Goal: Information Seeking & Learning: Find specific fact

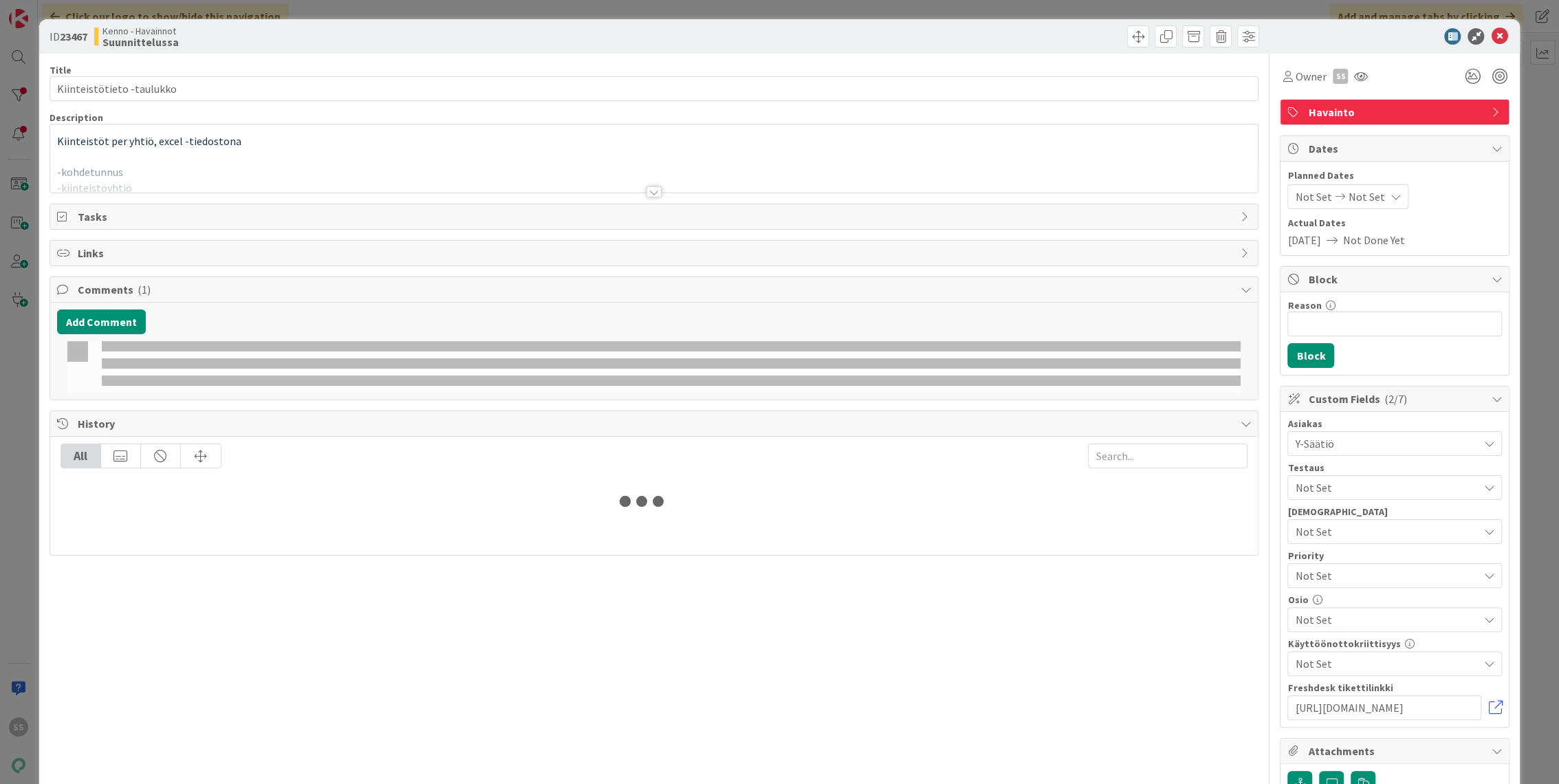
type input "22961"
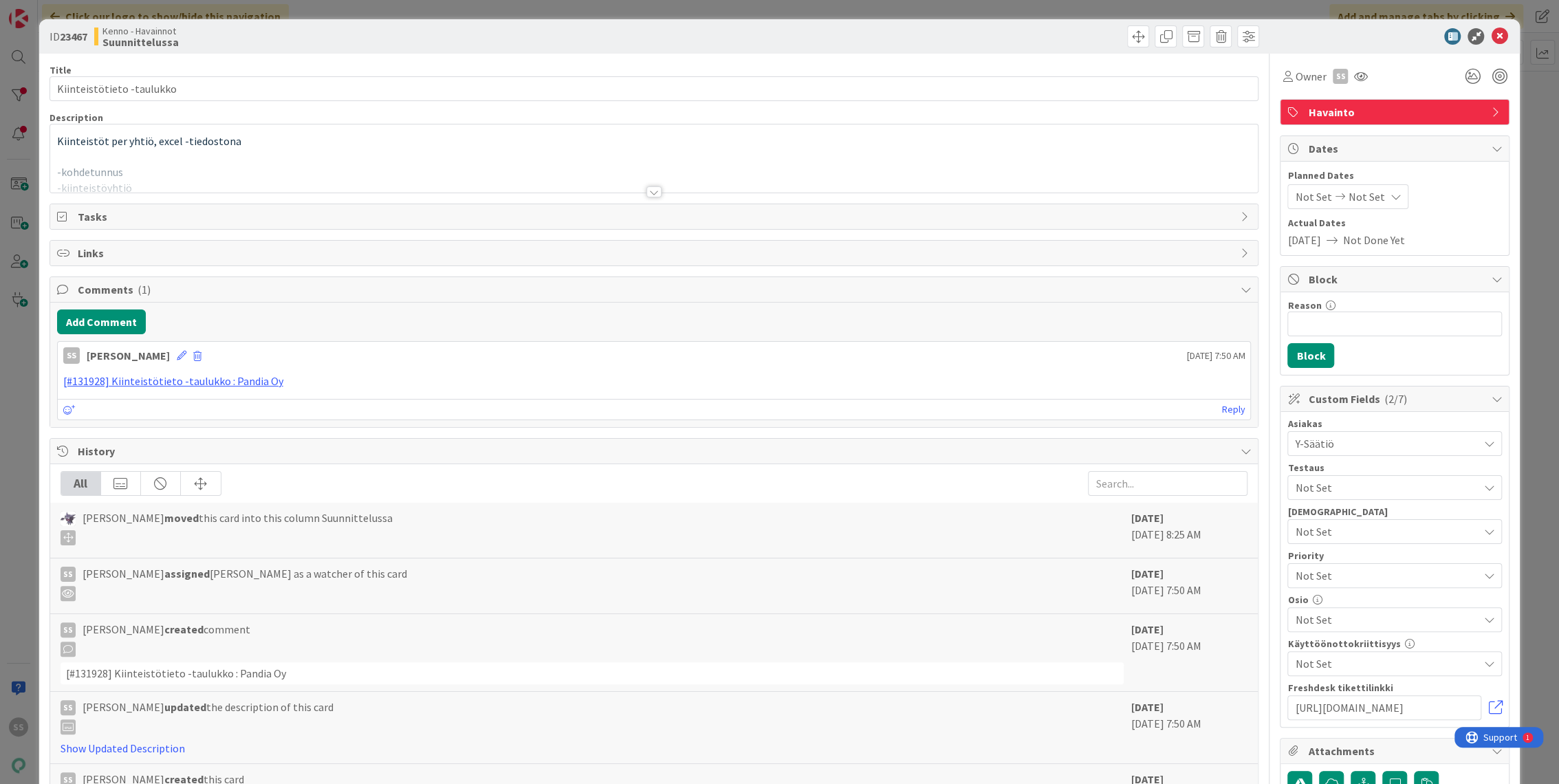
click at [377, 170] on div at bounding box center [655, 174] width 1208 height 35
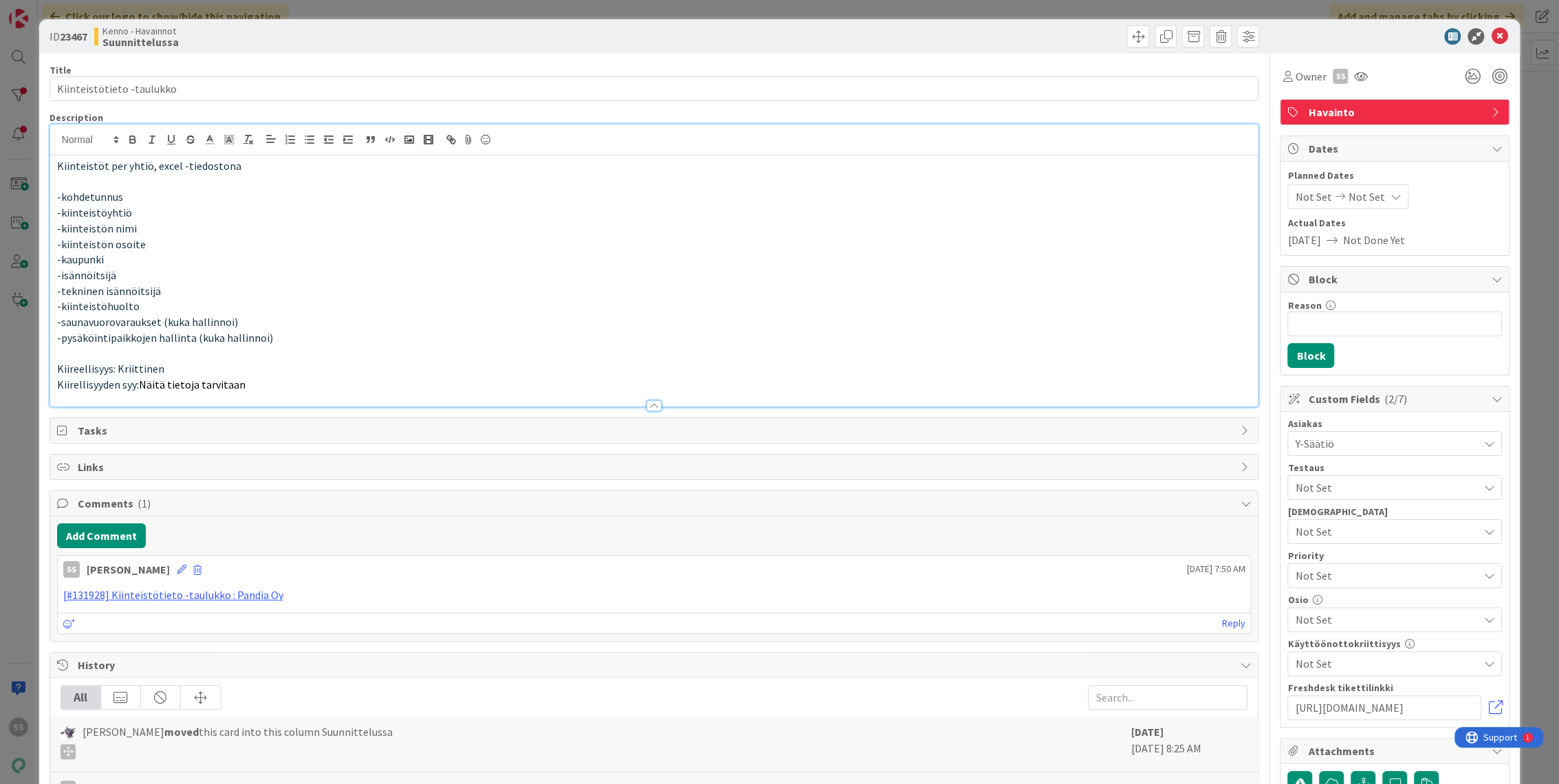
click at [484, 301] on p "-kiinteistöhuolto" at bounding box center [654, 306] width 1195 height 16
click at [319, 358] on p at bounding box center [654, 354] width 1195 height 16
click at [312, 385] on p "Kiirellisyyden syy: Näitä tietoja tarvitaan" at bounding box center [654, 385] width 1195 height 16
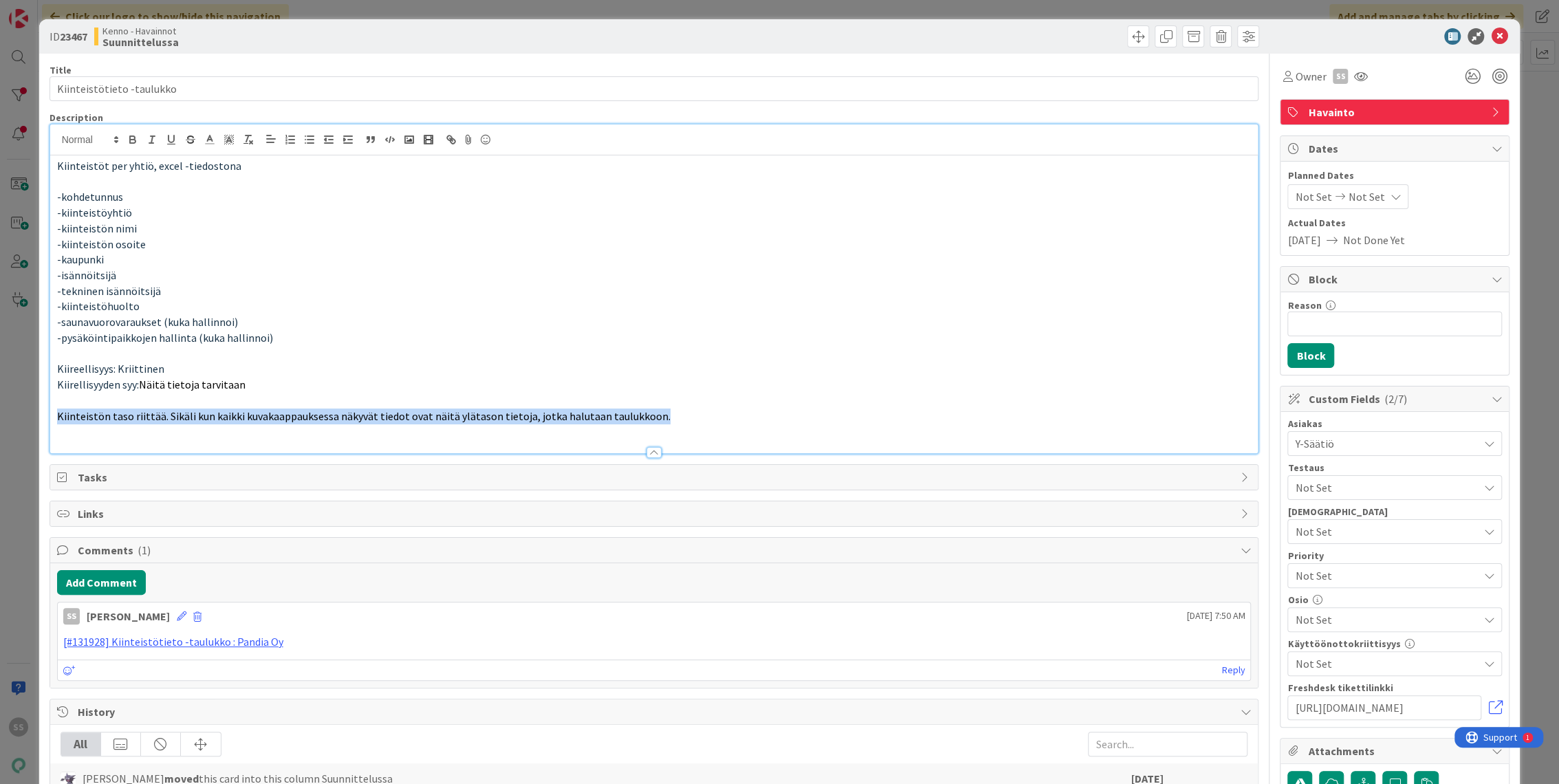
drag, startPoint x: 717, startPoint y: 418, endPoint x: 49, endPoint y: 415, distance: 668.0
click at [50, 415] on div "Kiinteistöt per yhtiö, excel -tiedostona -kohdetunnus -kiinteistöyhtiö -kiintei…" at bounding box center [655, 289] width 1210 height 330
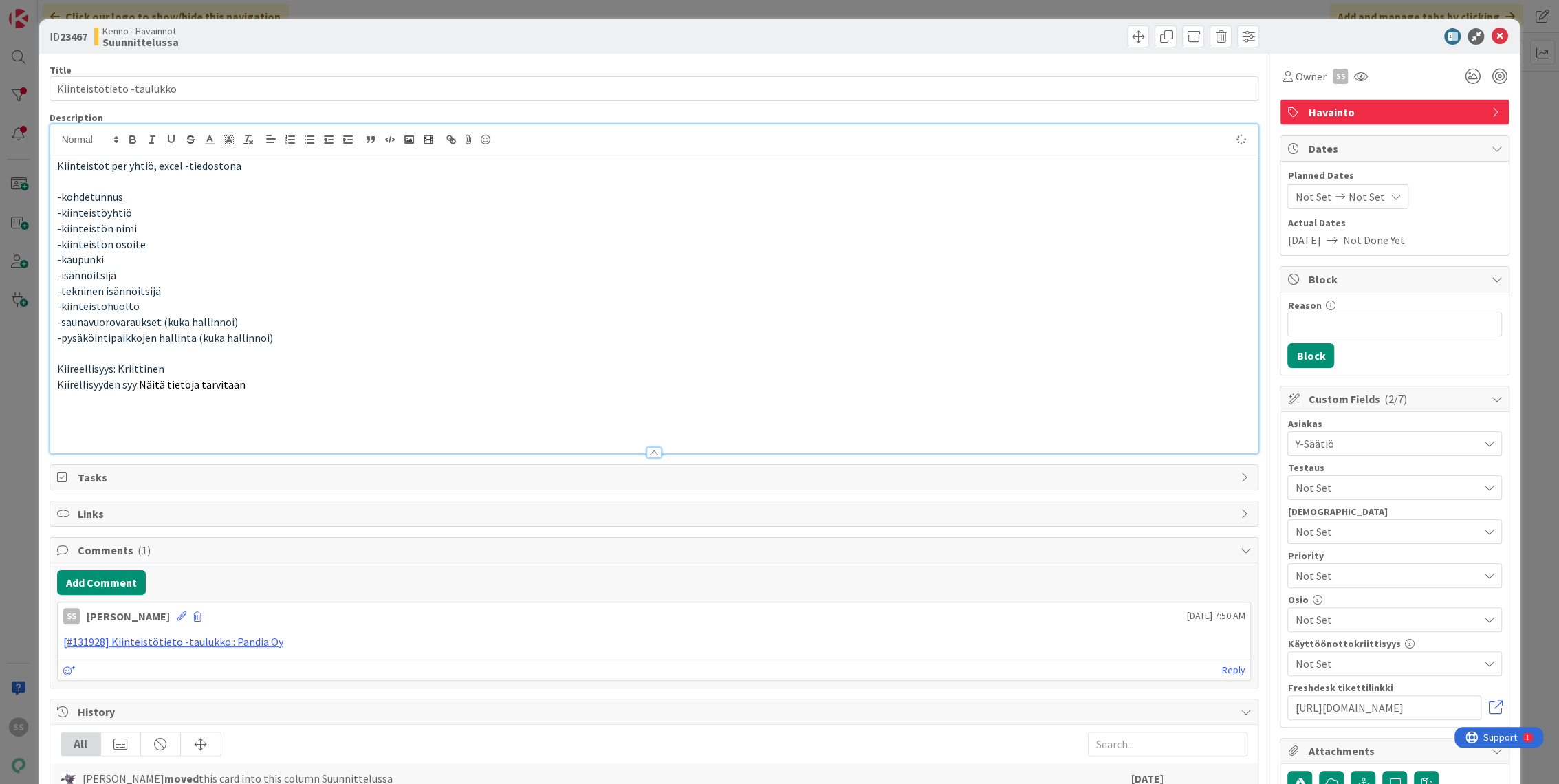
click at [248, 172] on p "Kiinteistöt per yhtiö, excel -tiedostona" at bounding box center [654, 166] width 1195 height 16
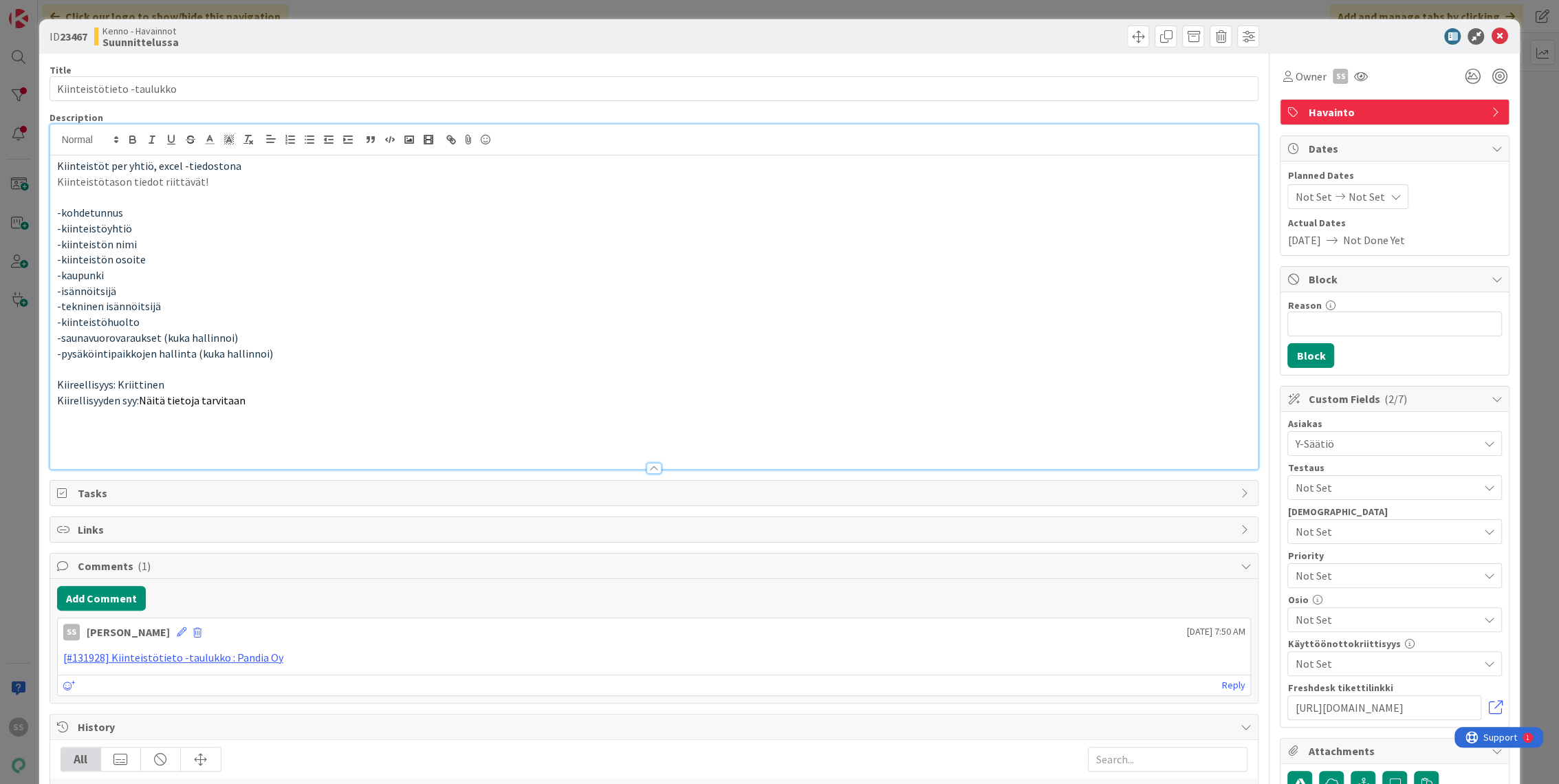
drag, startPoint x: 231, startPoint y: 186, endPoint x: 31, endPoint y: 186, distance: 200.0
click at [31, 186] on div "ID 23467 Kenno - Havainnot Suunnittelussa Title 25 / 128 Kiinteistötieto -taulu…" at bounding box center [779, 392] width 1559 height 784
click at [132, 144] on icon "button" at bounding box center [132, 139] width 12 height 12
click at [174, 307] on p "-tekninen isännöitsijä" at bounding box center [654, 306] width 1195 height 16
click at [231, 196] on p at bounding box center [654, 197] width 1195 height 16
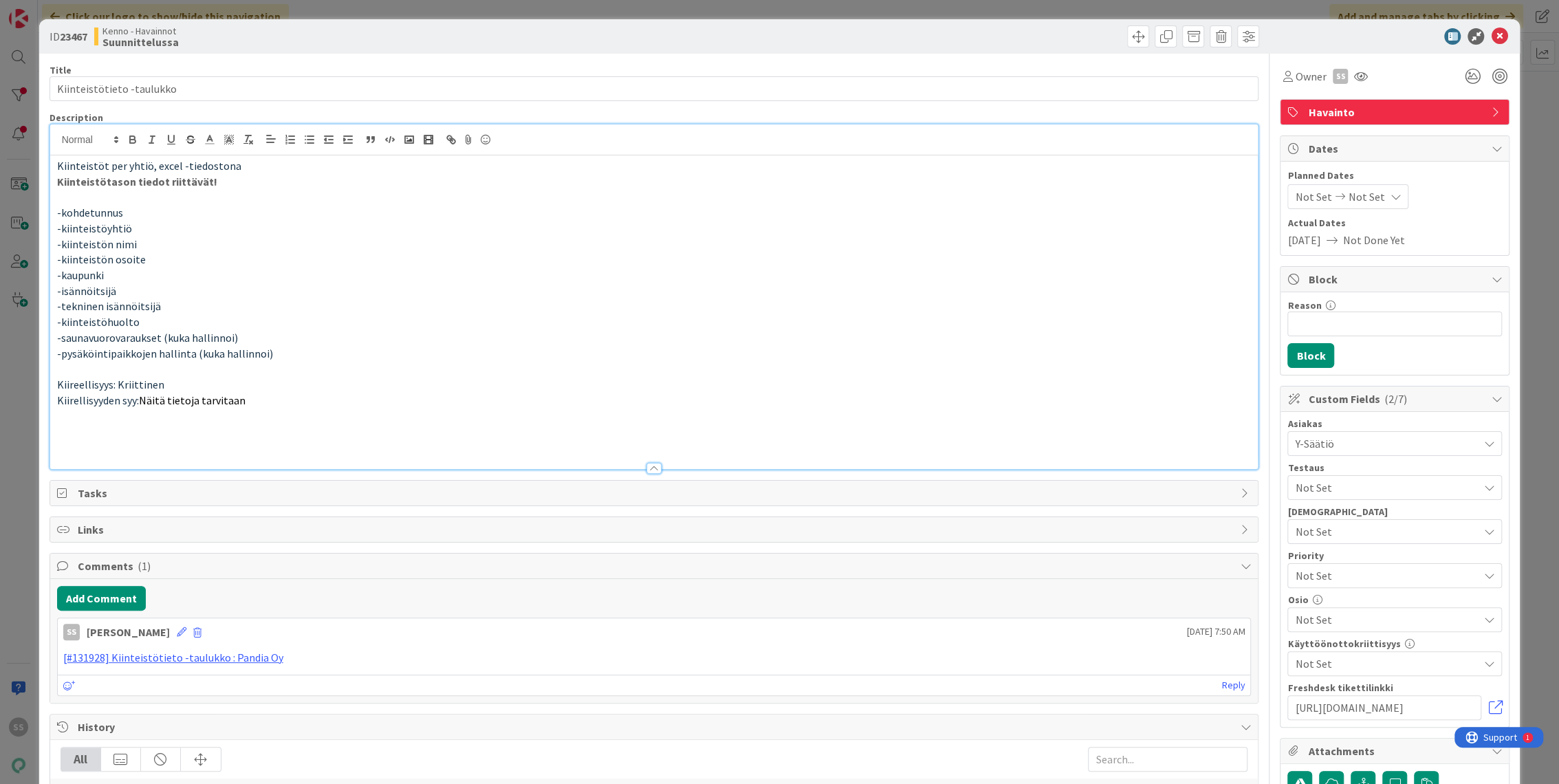
click at [204, 432] on p at bounding box center [654, 431] width 1195 height 16
click at [314, 358] on p "-pysäköintipaikkojen hallinta (kuka hallinnoi)" at bounding box center [654, 354] width 1195 height 16
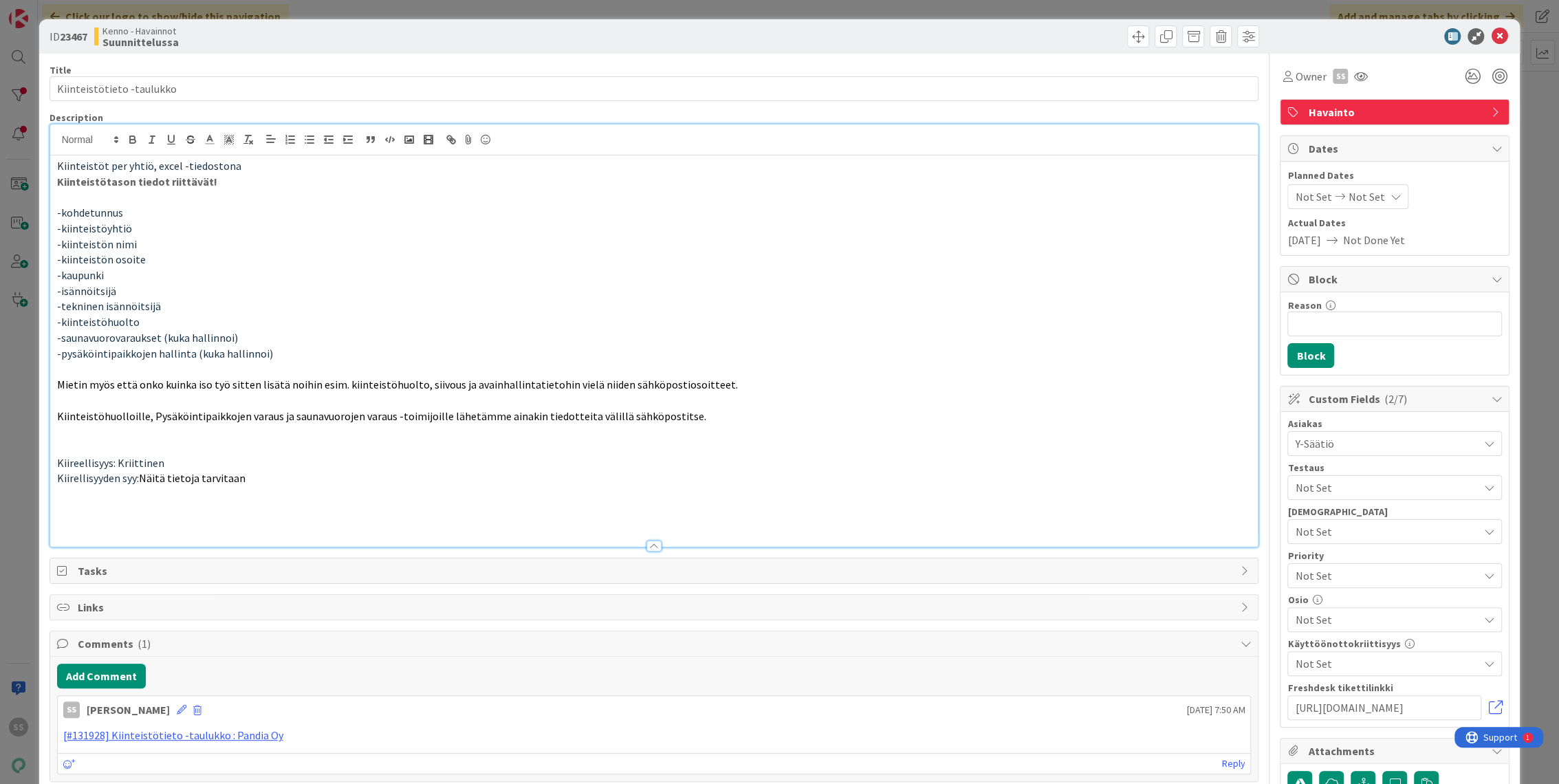
click at [265, 399] on p at bounding box center [654, 401] width 1195 height 16
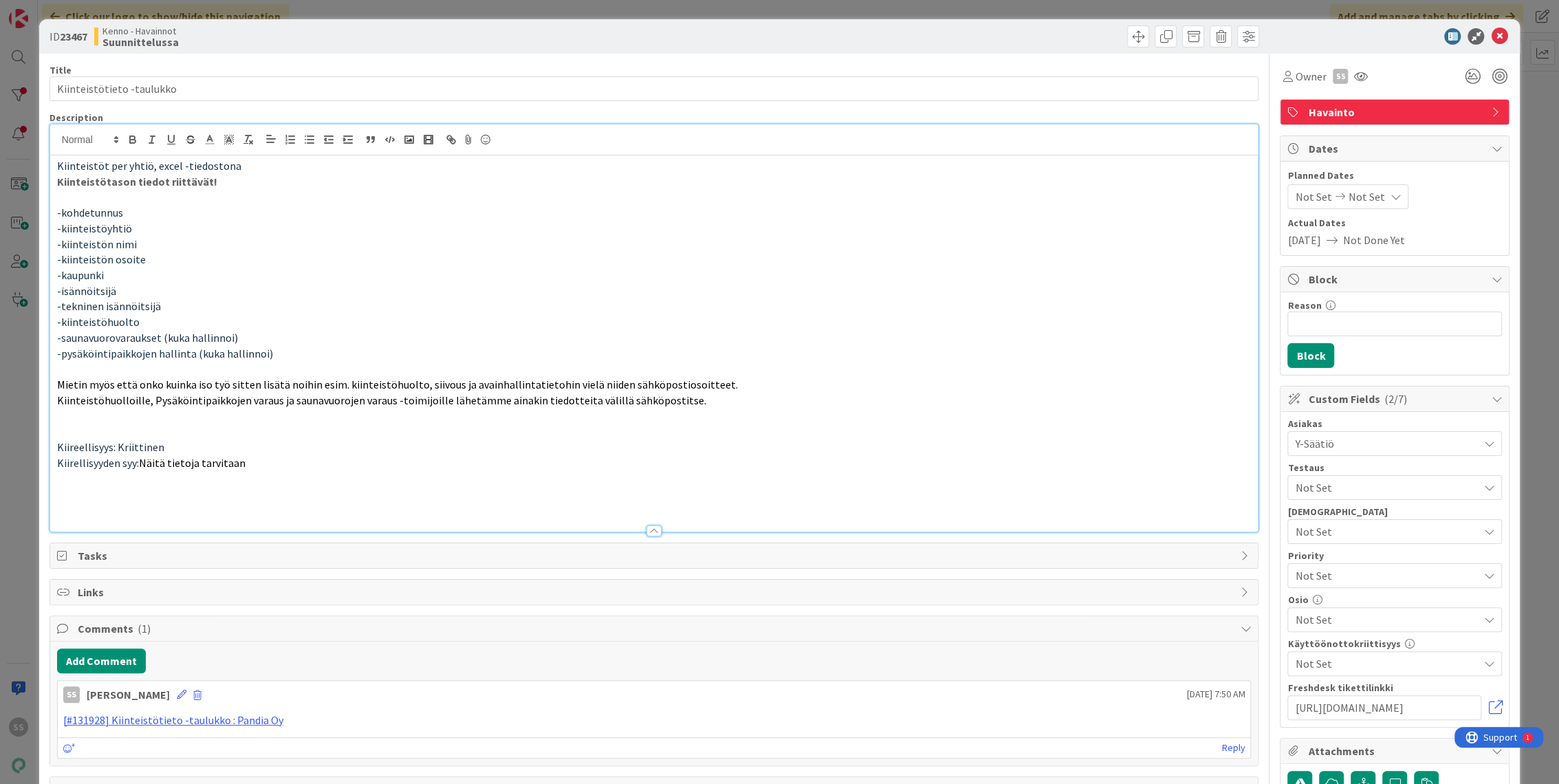
click at [720, 399] on p "Kiinteistöhuolloille, Pysäköintipaikkojen varaus ja saunavuorojen varaus -toimi…" at bounding box center [654, 401] width 1195 height 16
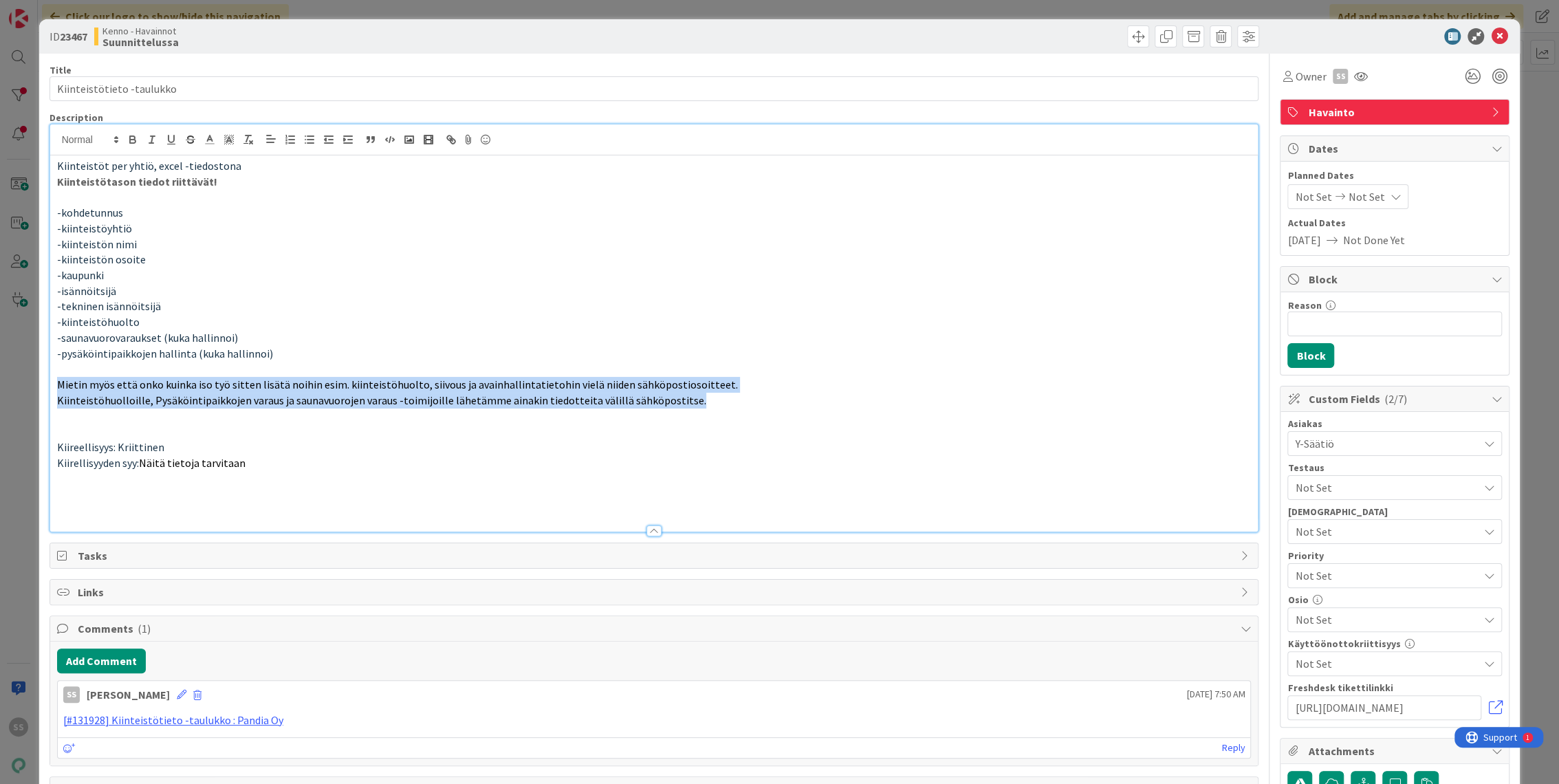
drag, startPoint x: 396, startPoint y: 393, endPoint x: 48, endPoint y: 384, distance: 348.1
click at [48, 384] on div "ID 23467 Kenno - Havainnot Suunnittelussa Title 25 / 128 Kiinteistötieto -taulu…" at bounding box center [780, 709] width 1481 height 1380
click at [136, 142] on icon "button" at bounding box center [132, 139] width 12 height 12
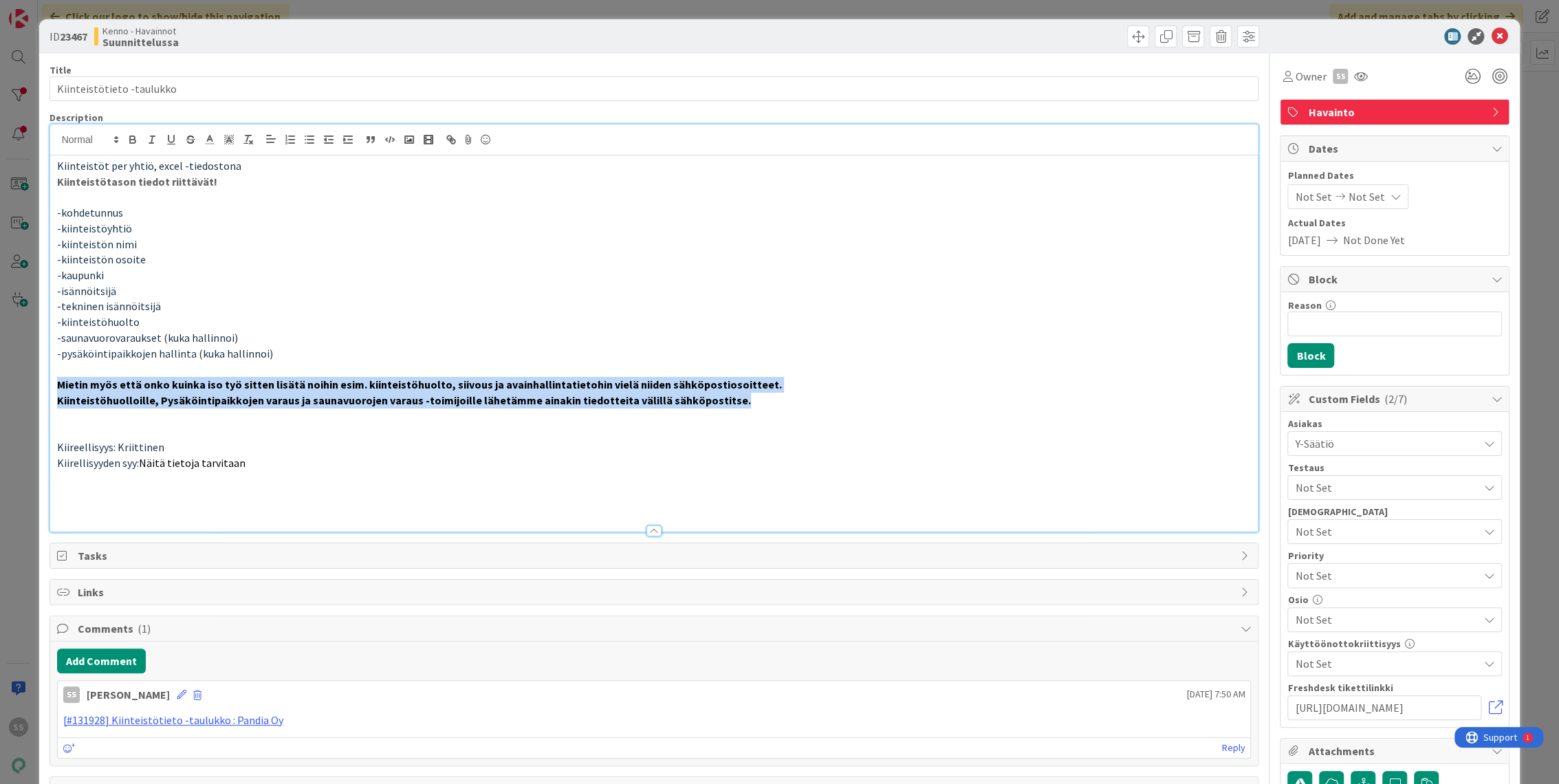
click at [231, 393] on strong "Kiinteistöhuolloille, Pysäköintipaikkojen varaus ja saunavuorojen varaus -toimi…" at bounding box center [403, 400] width 694 height 14
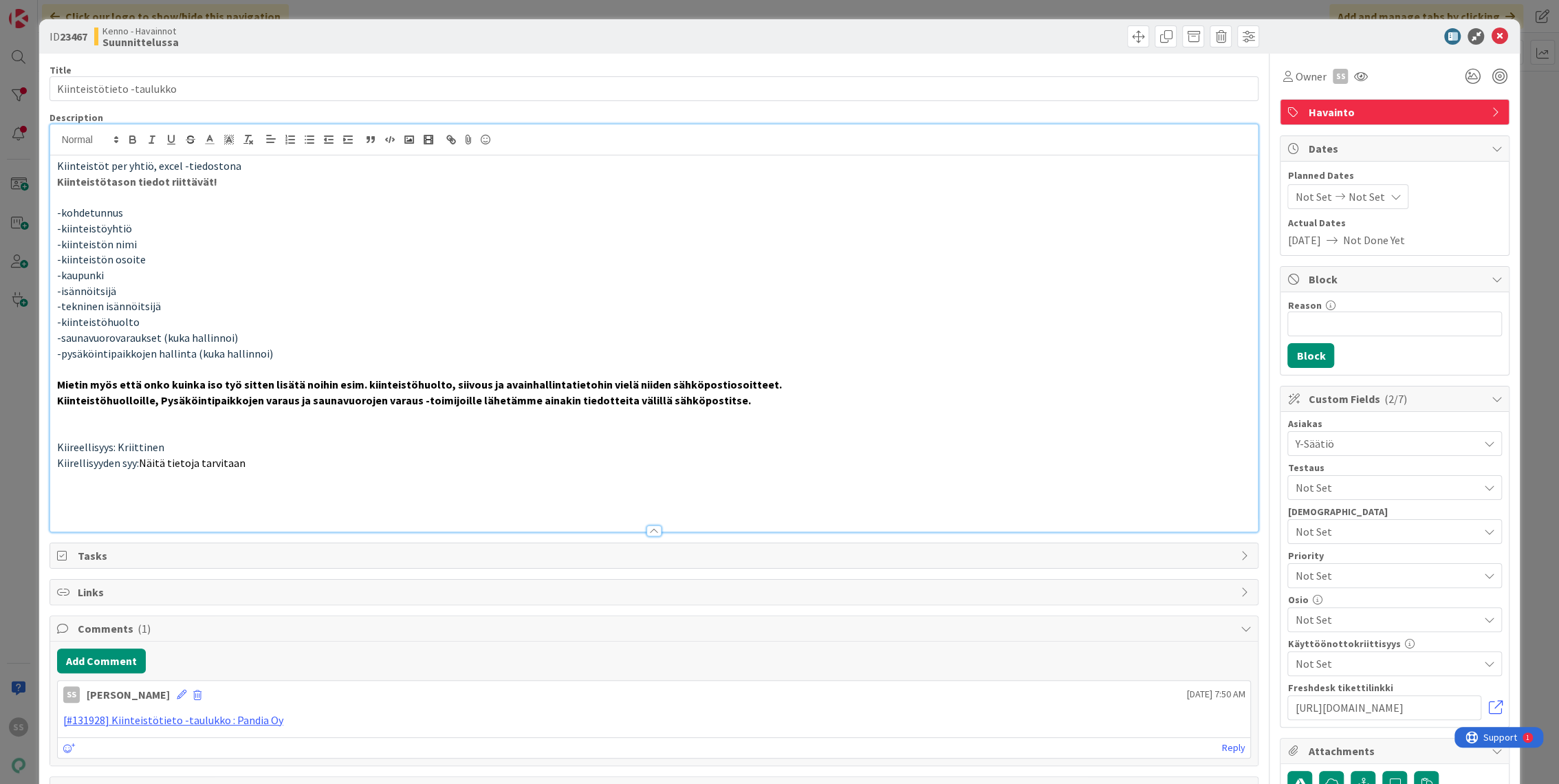
click at [541, 386] on strong "Mietin myös että onko kuinka iso työ sitten lisätä noihin esim. kiinteistöhuolt…" at bounding box center [419, 384] width 725 height 14
drag, startPoint x: 741, startPoint y: 392, endPoint x: 746, endPoint y: 400, distance: 9.4
click at [742, 393] on p "Kiinteistöhuolloille, Pysäköintipaikkojen varaus ja saunavuorojen varaus -toimi…" at bounding box center [654, 401] width 1195 height 16
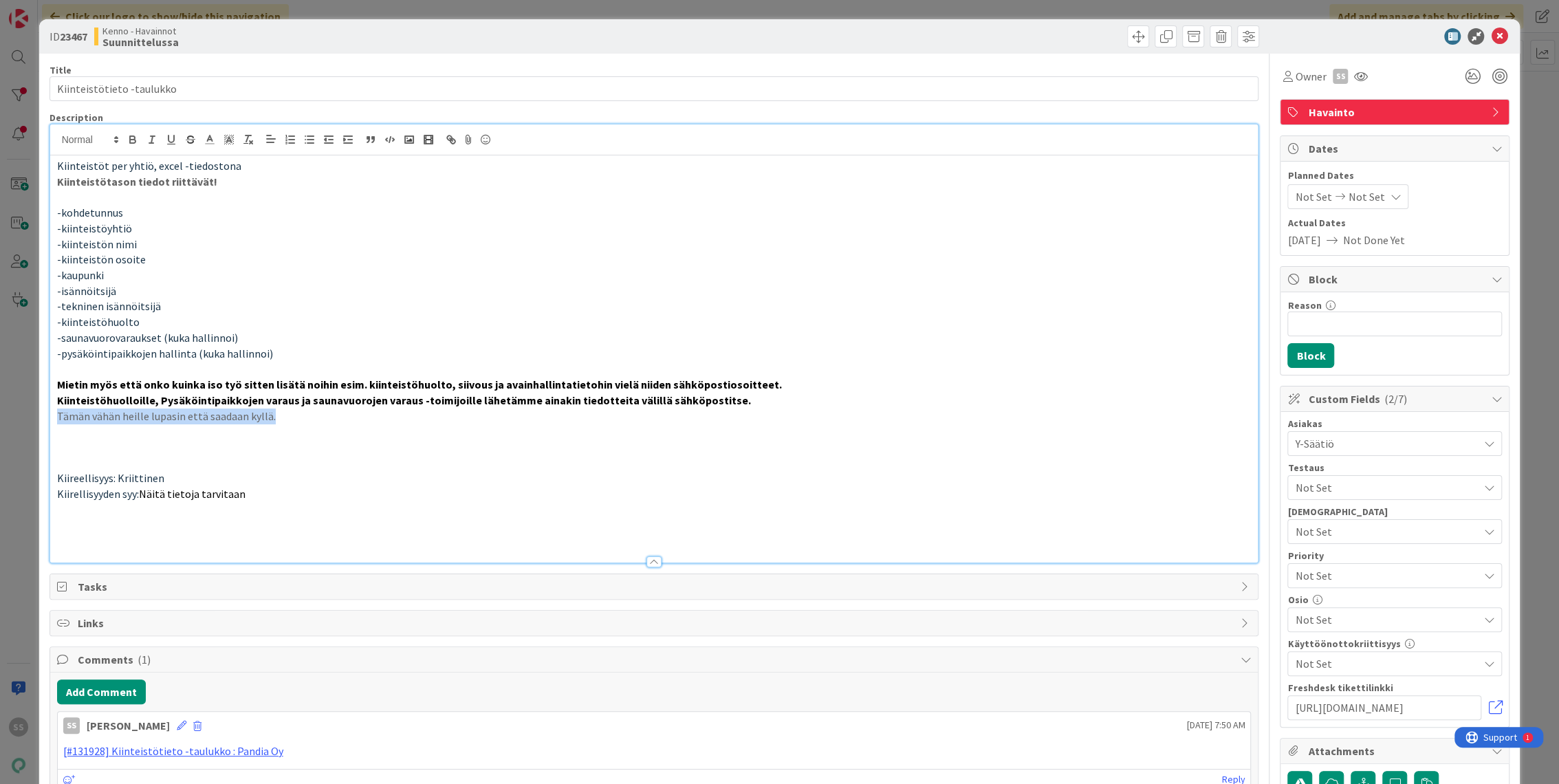
drag, startPoint x: 52, startPoint y: 414, endPoint x: -5, endPoint y: 414, distance: 57.0
click at [0, 414] on html "SS Click our logo to show/hide this navigation Add and manage tabs by clicking …" at bounding box center [779, 392] width 1559 height 784
click at [154, 141] on icon "button" at bounding box center [152, 139] width 12 height 12
click at [501, 311] on p "-tekninen isännöitsijä" at bounding box center [654, 306] width 1195 height 16
click at [333, 448] on p at bounding box center [654, 447] width 1195 height 16
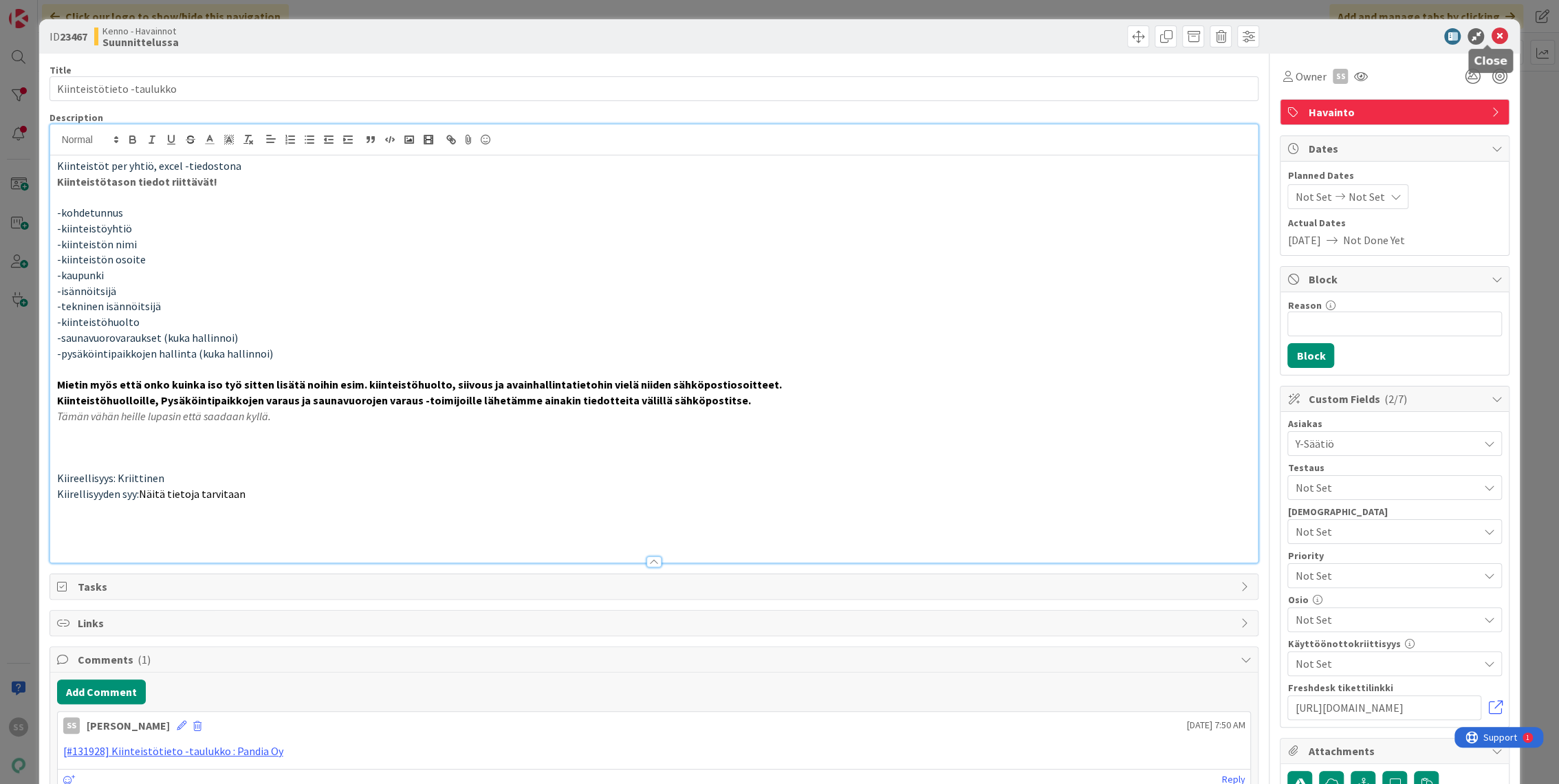
click at [1491, 36] on icon at bounding box center [1499, 36] width 16 height 16
